Goal: Task Accomplishment & Management: Complete application form

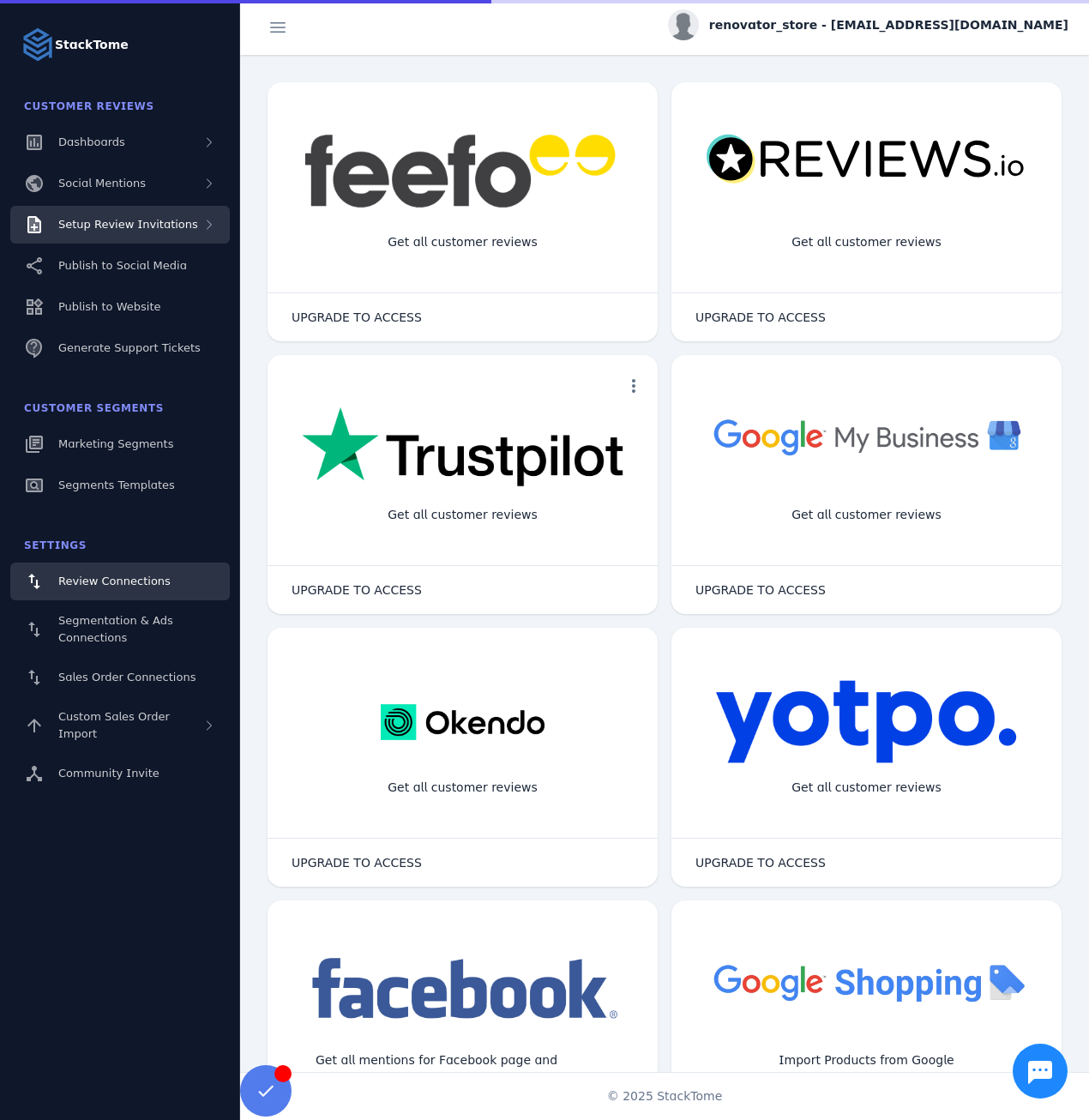
click at [167, 227] on span "Setup Review Invitations" at bounding box center [128, 225] width 140 height 13
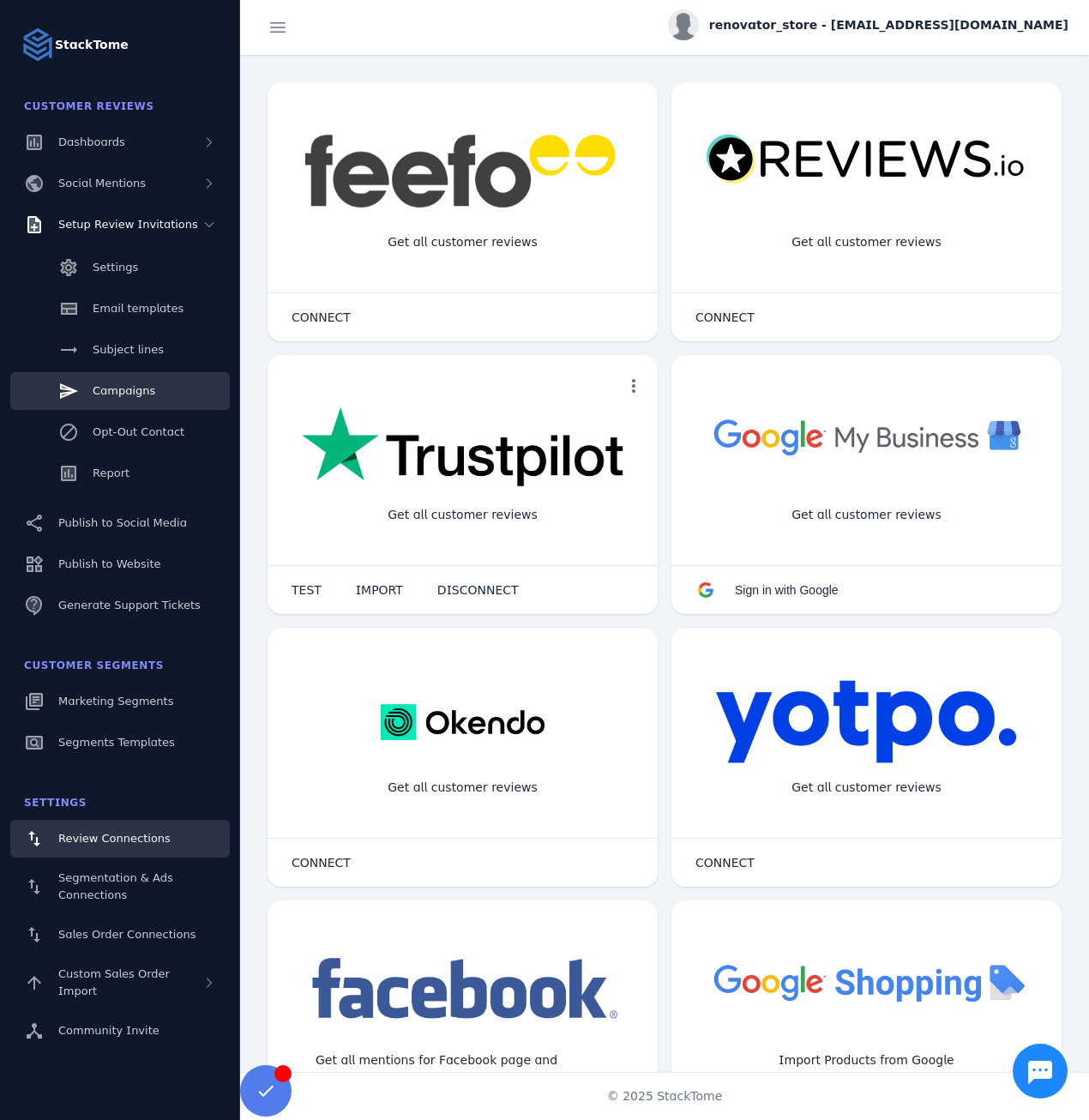
click at [149, 389] on link "Campaigns" at bounding box center [120, 391] width 220 height 38
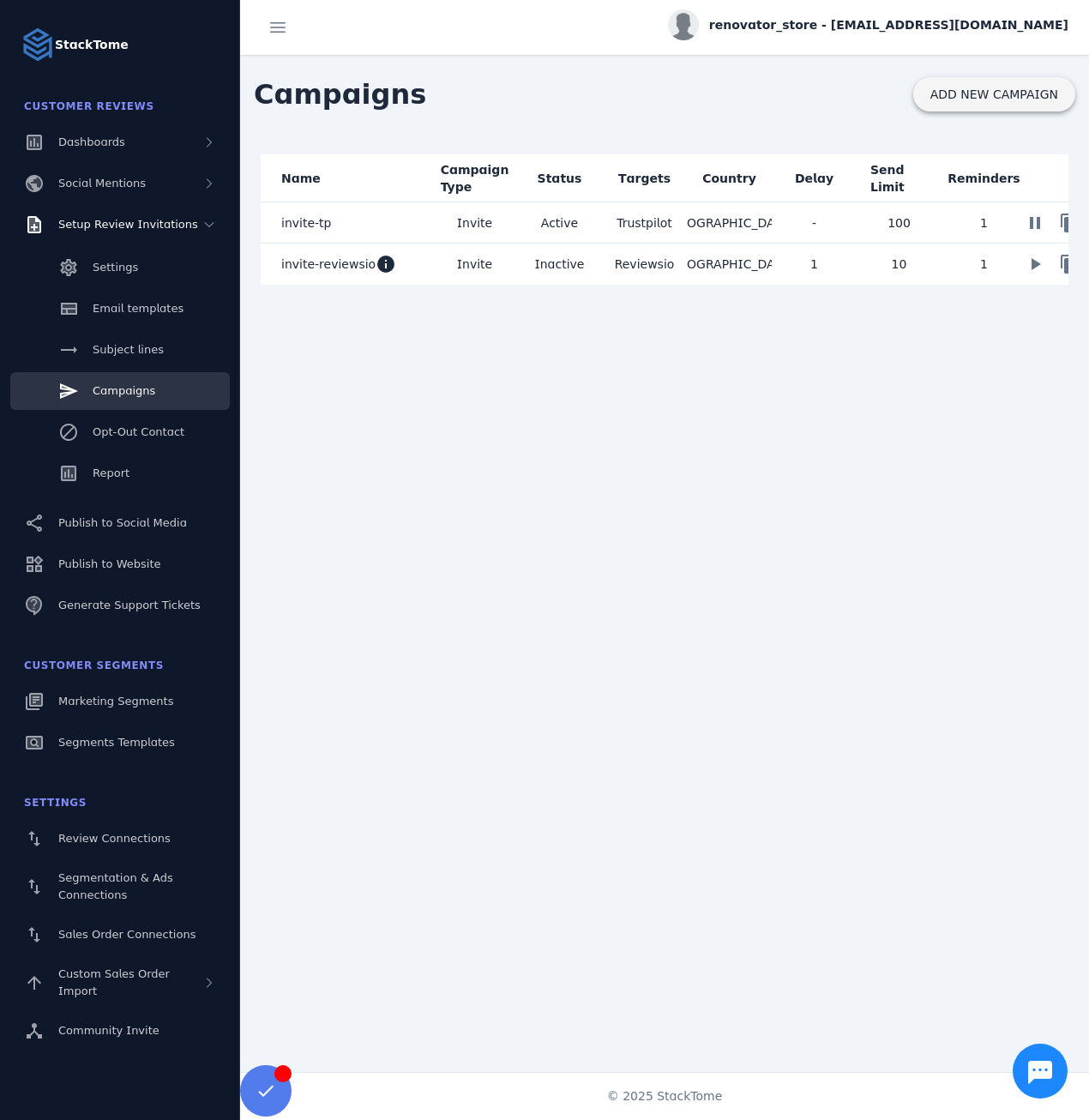
click at [979, 102] on span at bounding box center [995, 94] width 162 height 42
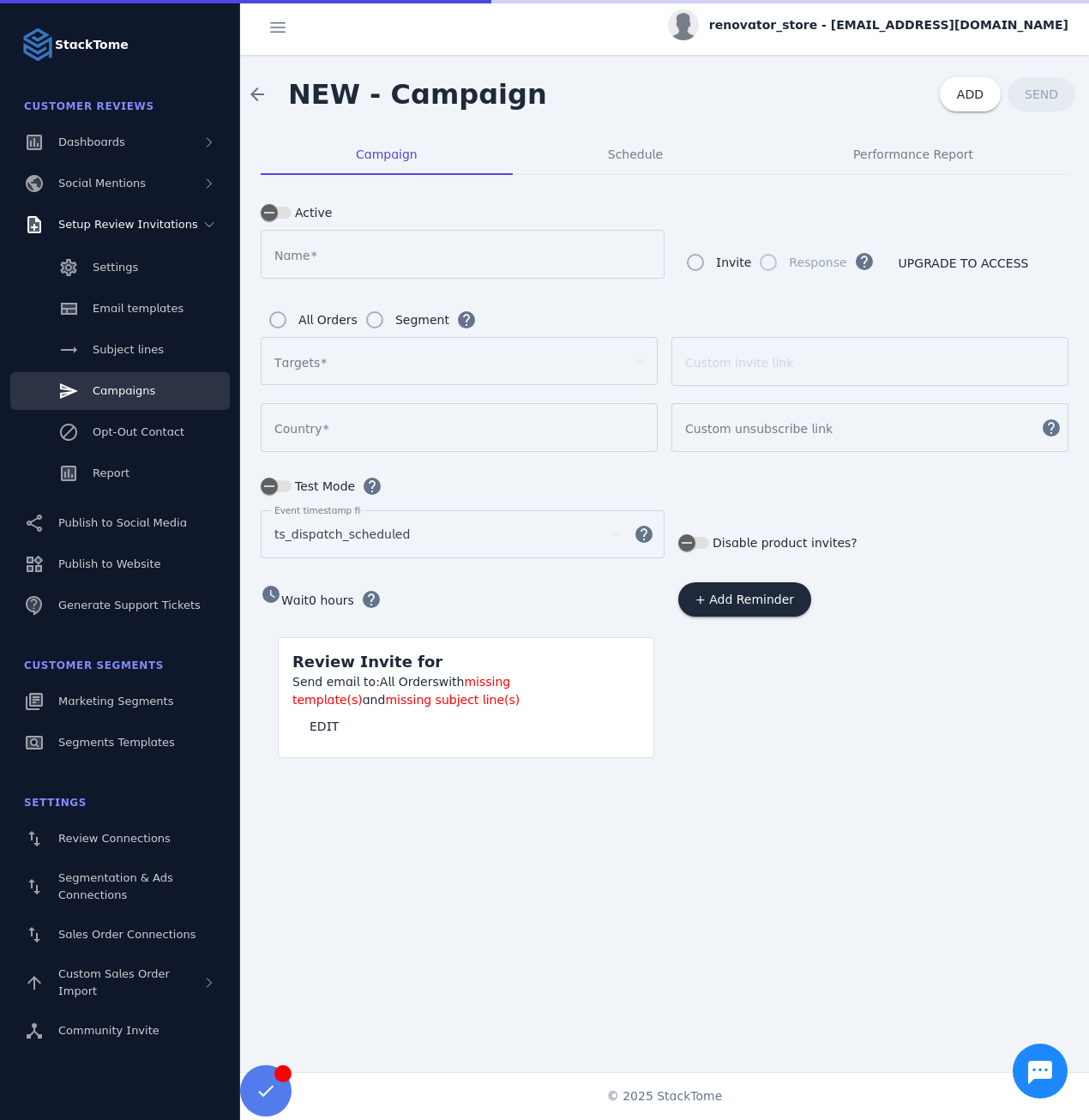
click at [340, 360] on div at bounding box center [451, 361] width 354 height 21
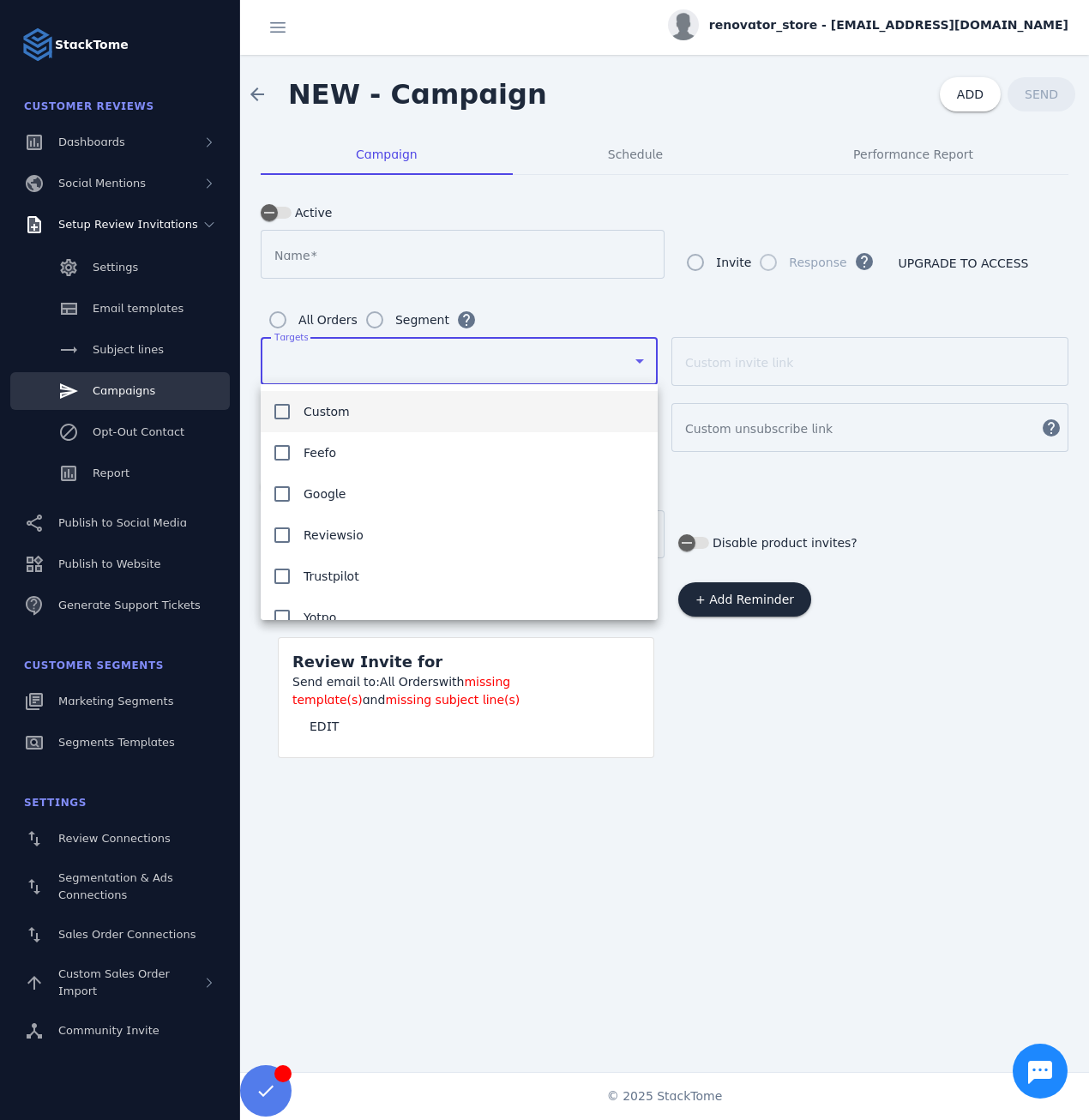
click at [916, 30] on div at bounding box center [544, 560] width 1089 height 1120
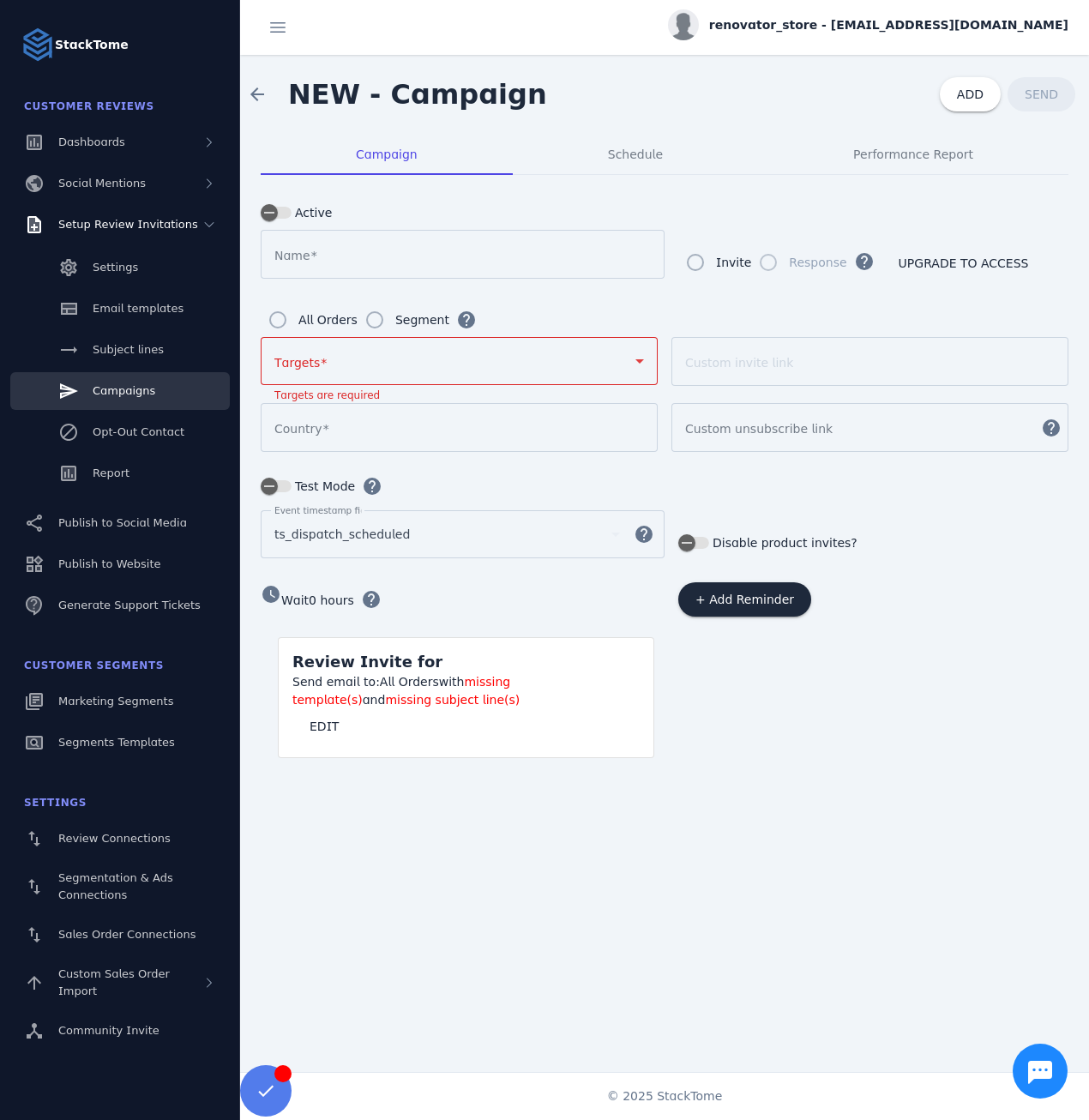
click at [880, 21] on span "renovator_store - [EMAIL_ADDRESS][DOMAIN_NAME]" at bounding box center [888, 25] width 360 height 18
click at [992, 153] on button "Sign out" at bounding box center [1006, 166] width 124 height 42
